Goal: Transaction & Acquisition: Subscribe to service/newsletter

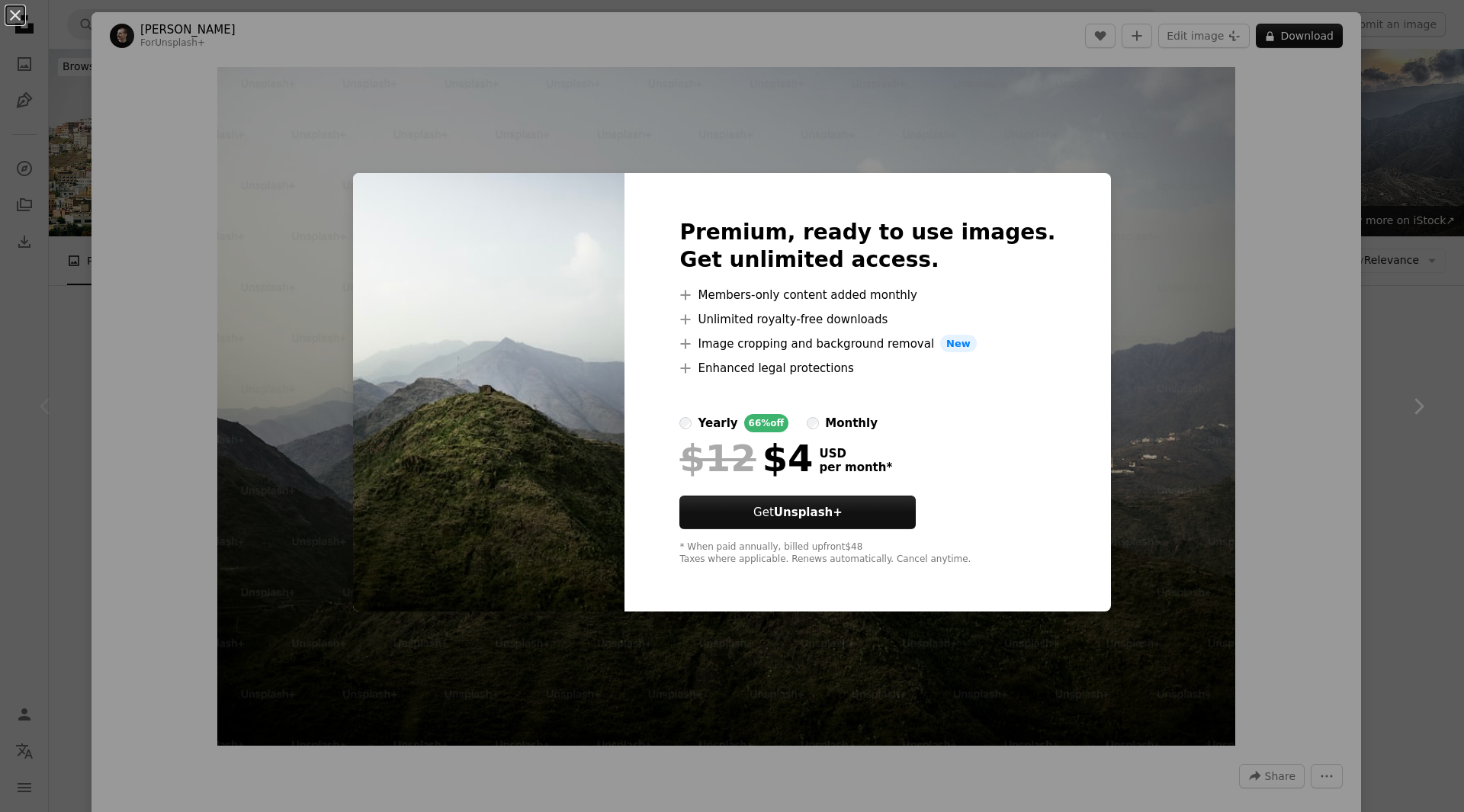
click at [1404, 305] on div "An X shape Premium, ready to use images. Get unlimited access. A plus sign Memb…" at bounding box center [732, 406] width 1464 height 812
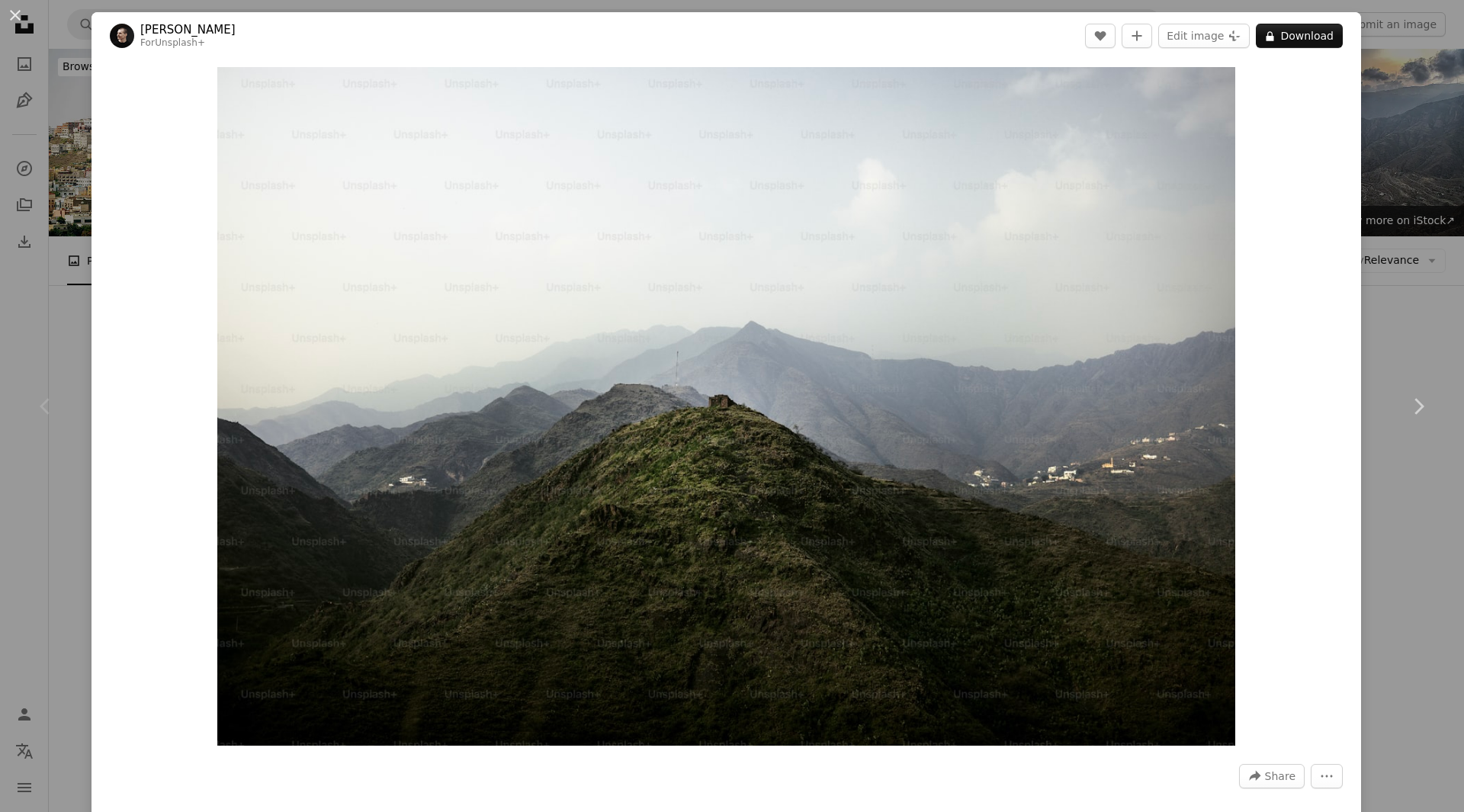
click at [1413, 264] on div "An X shape Chevron left Chevron right Joshua Earle For Unsplash+ A heart A plus…" at bounding box center [732, 406] width 1464 height 812
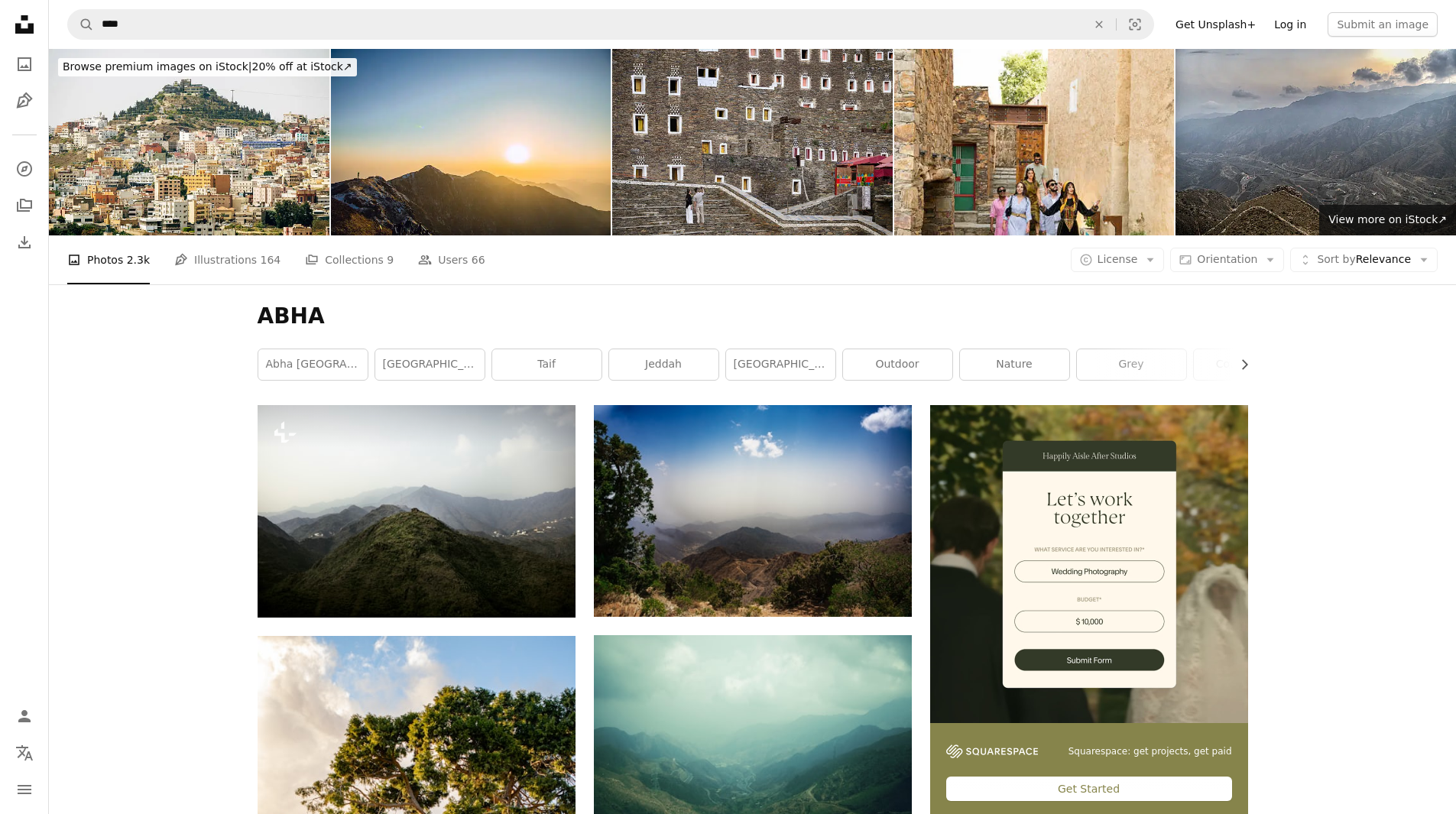
click at [1292, 25] on link "Log in" at bounding box center [1290, 24] width 51 height 24
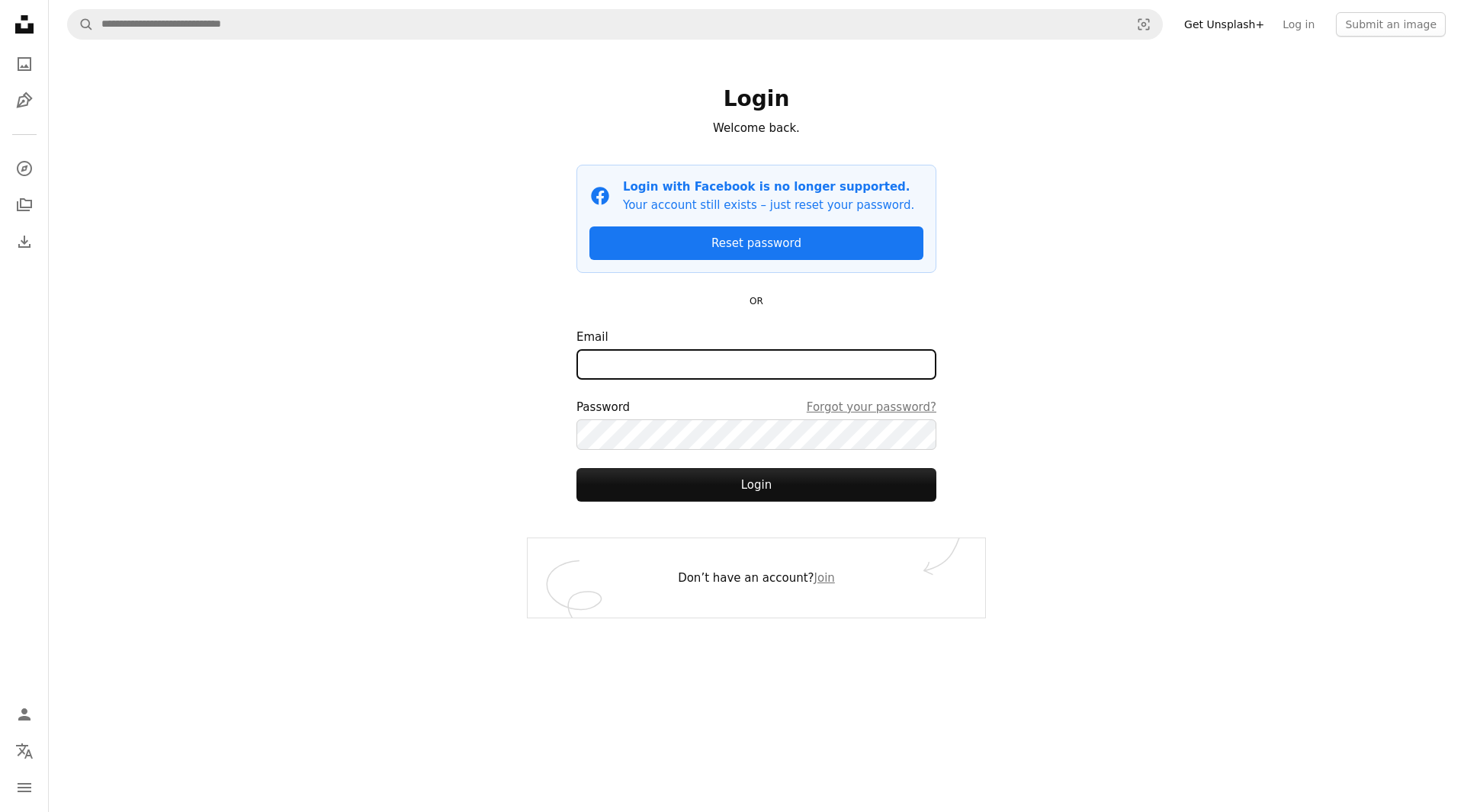
click at [624, 353] on input "Email" at bounding box center [756, 364] width 360 height 31
type input "**********"
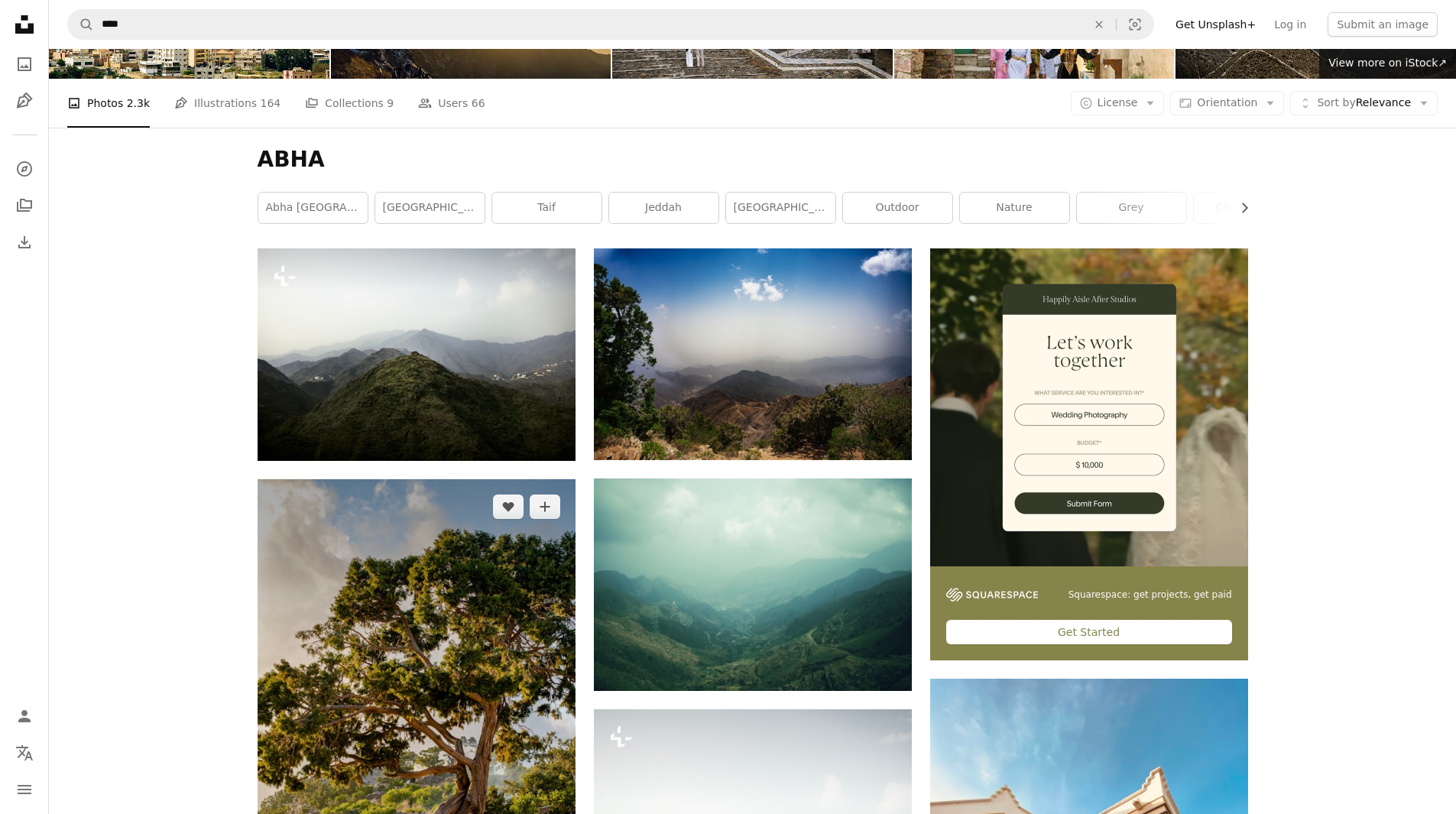
scroll to position [382, 0]
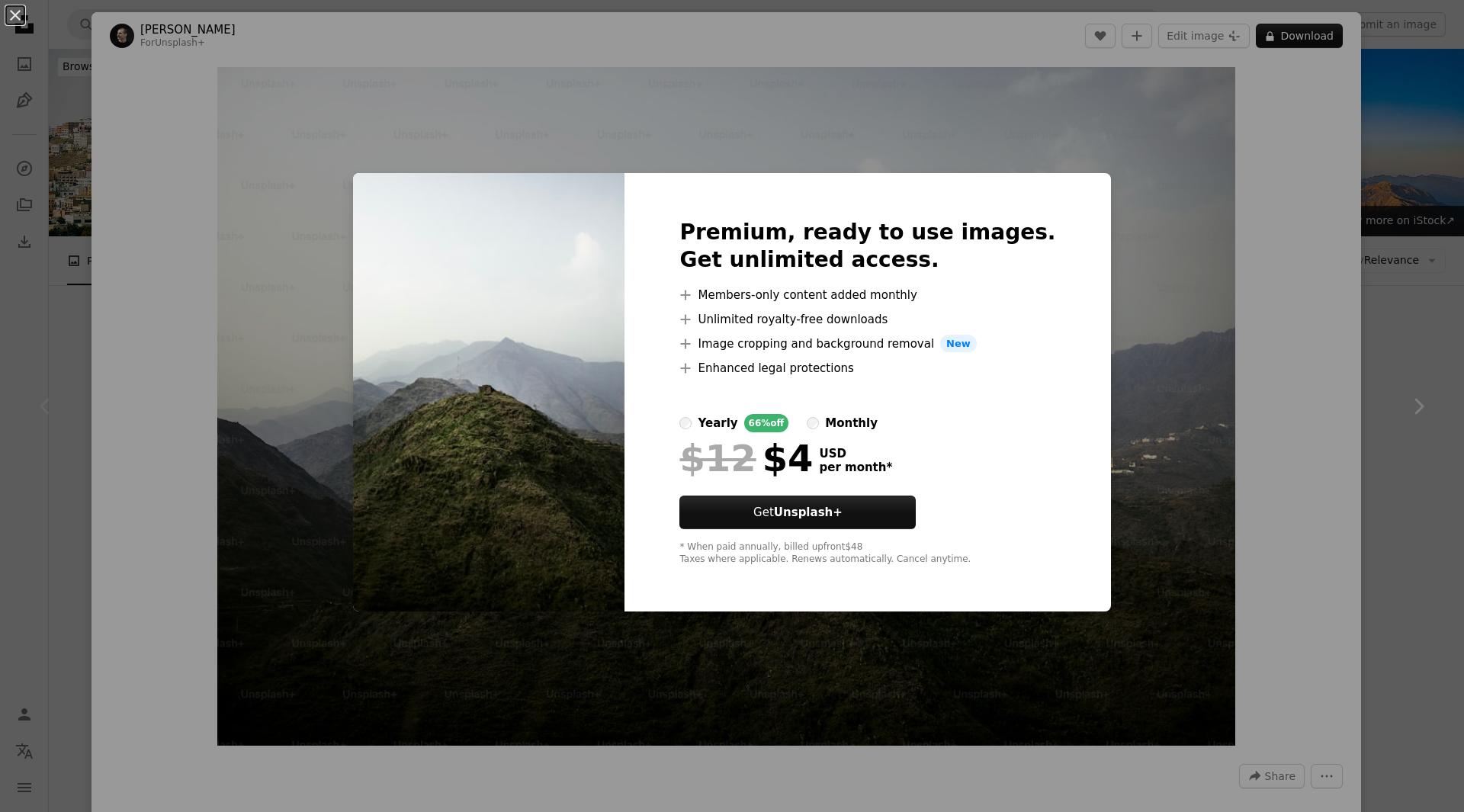
click at [1153, 449] on div "An X shape Premium, ready to use images. Get unlimited access. A plus sign Memb…" at bounding box center [732, 406] width 1464 height 812
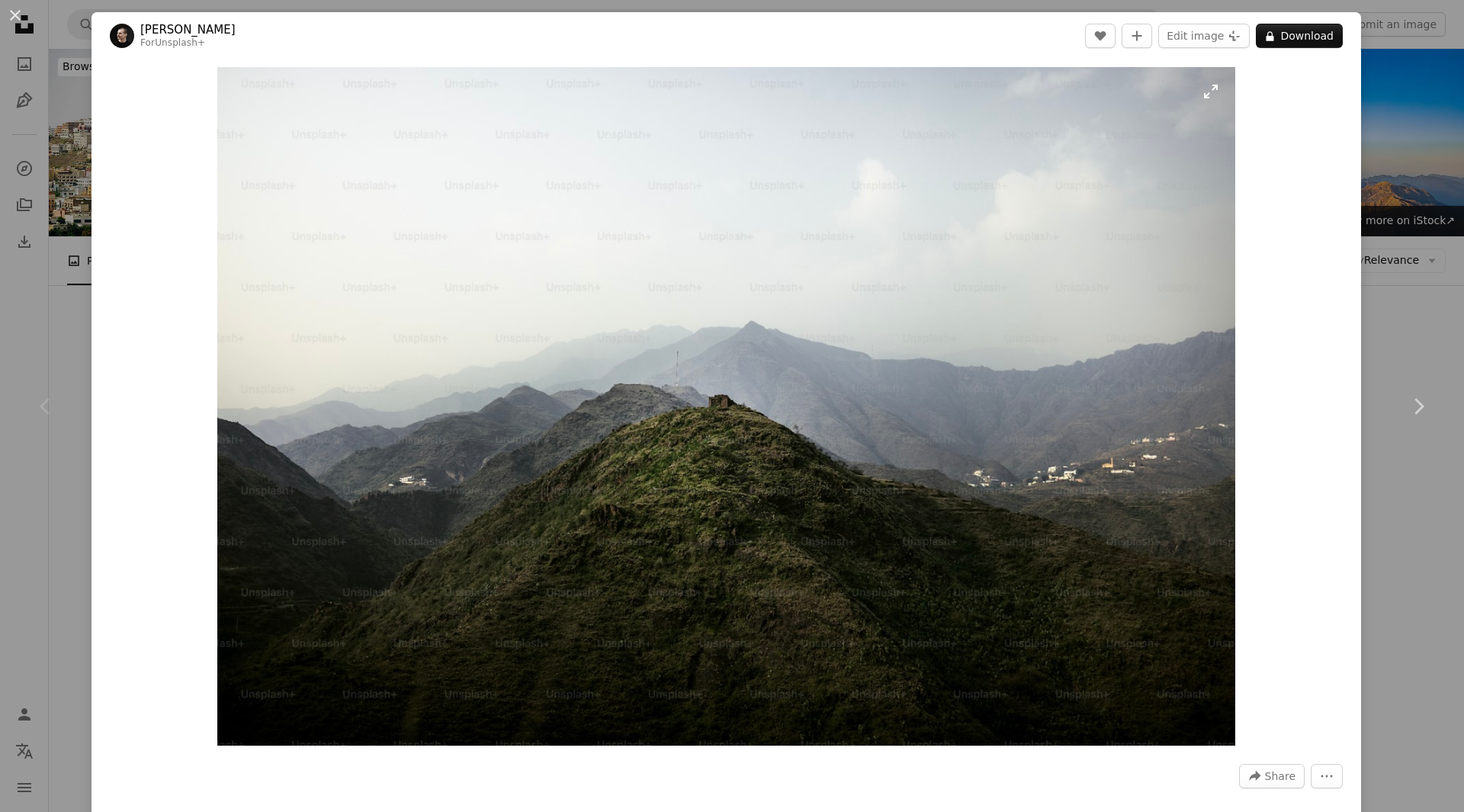
click at [849, 389] on img "Zoom in on this image" at bounding box center [726, 406] width 1018 height 679
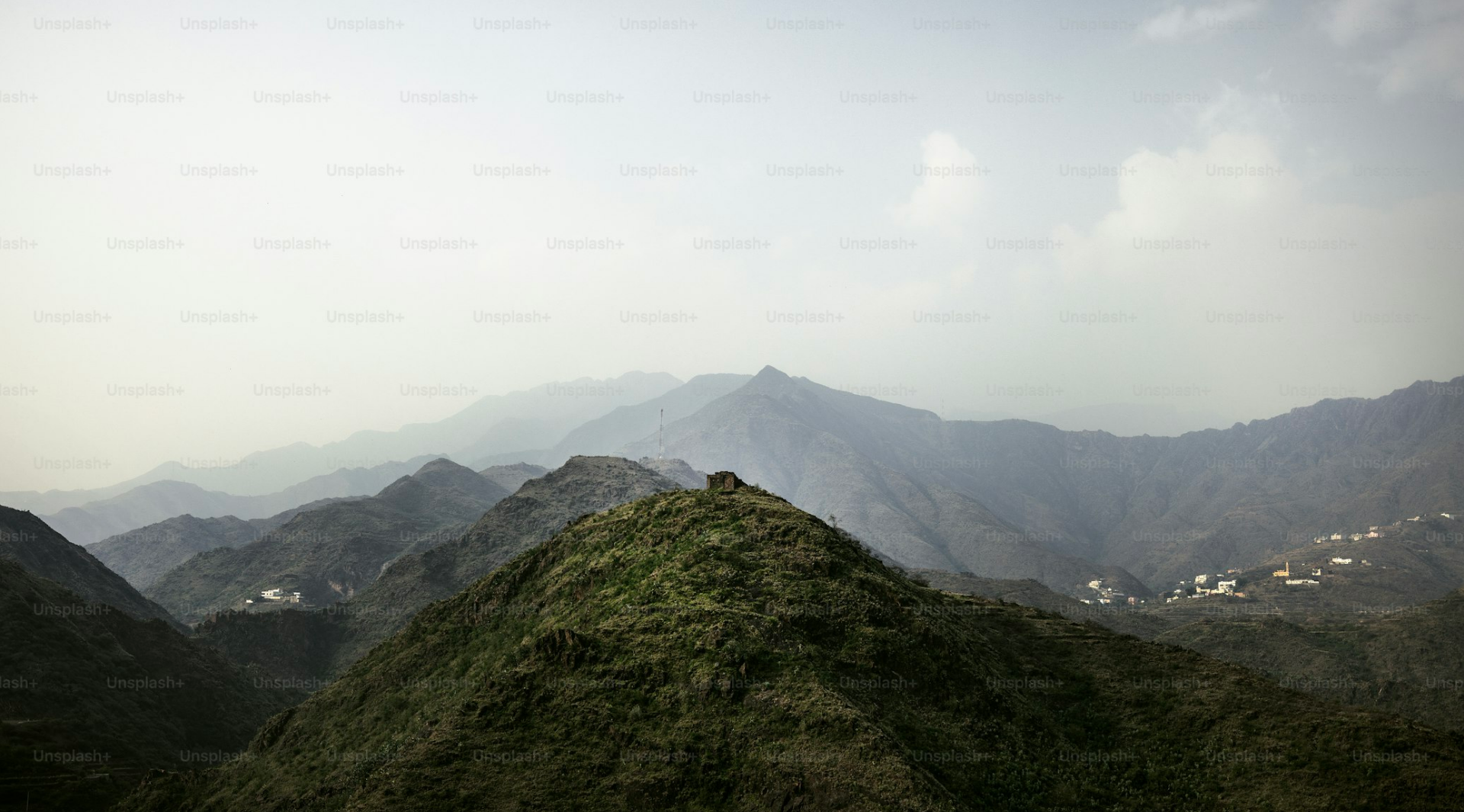
scroll to position [75, 0]
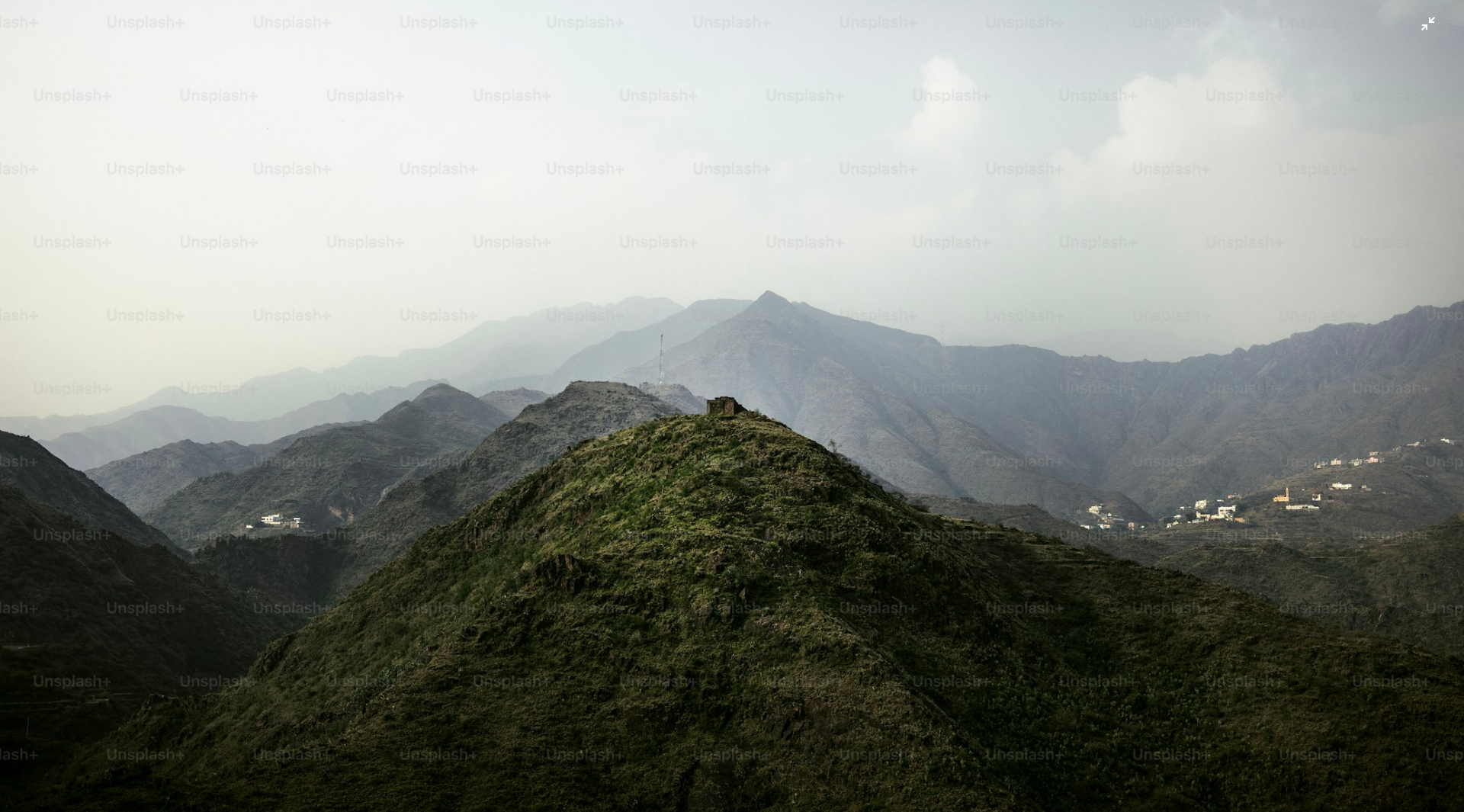
click at [849, 389] on img "Zoom out on this image" at bounding box center [732, 412] width 1466 height 977
